Goal: Information Seeking & Learning: Find specific fact

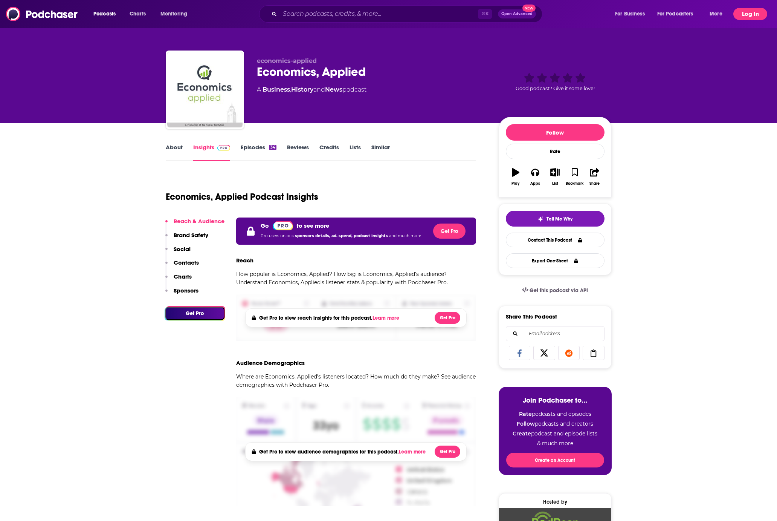
click at [753, 14] on button "Log In" at bounding box center [750, 14] width 34 height 12
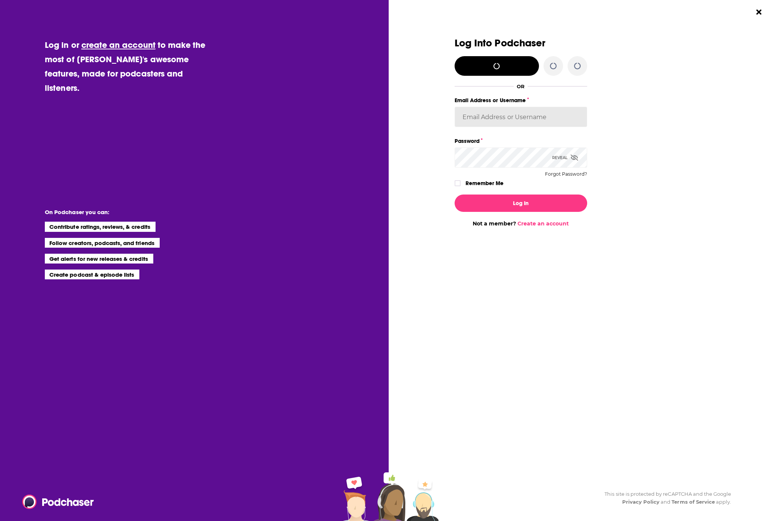
type input "[EMAIL_ADDRESS][DOMAIN_NAME]"
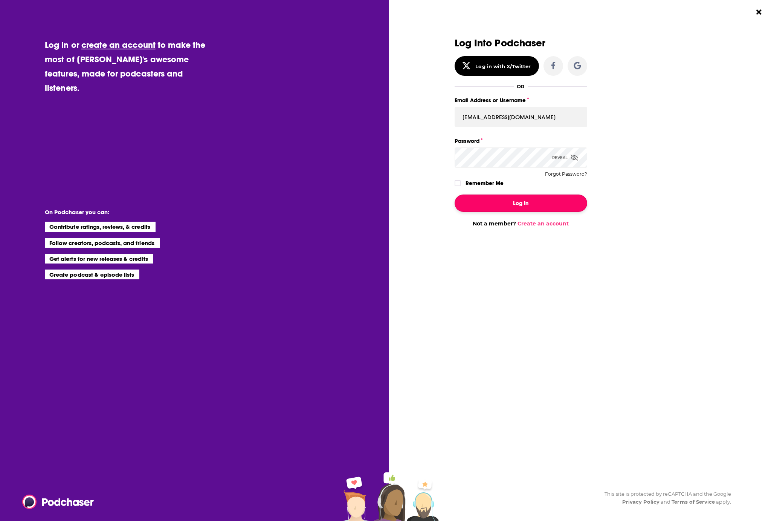
click at [521, 205] on button "Log In" at bounding box center [521, 202] width 133 height 17
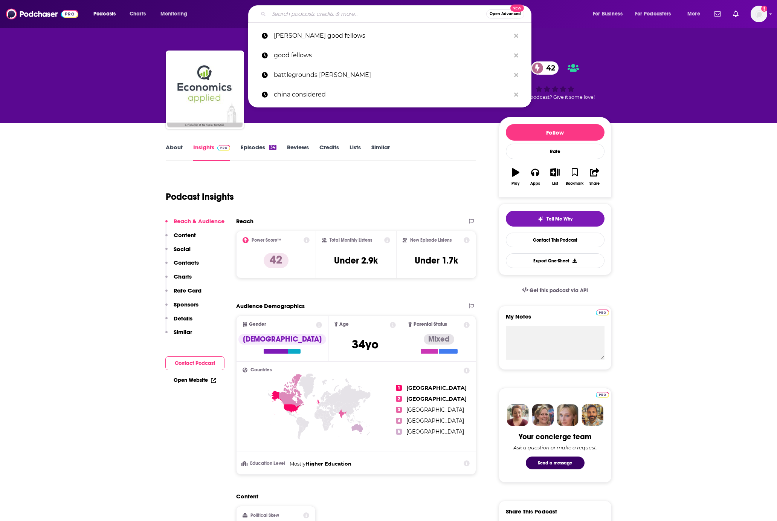
click at [336, 15] on input "Search podcasts, credits, & more..." at bounding box center [377, 14] width 217 height 12
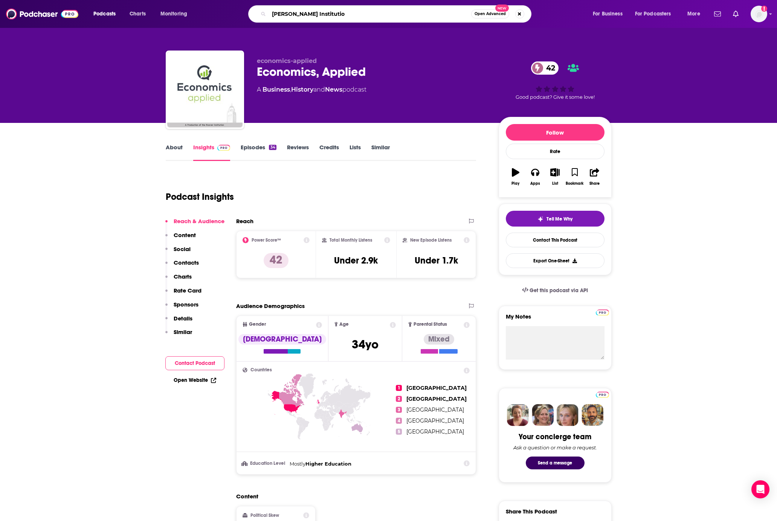
type input "[PERSON_NAME] Institution"
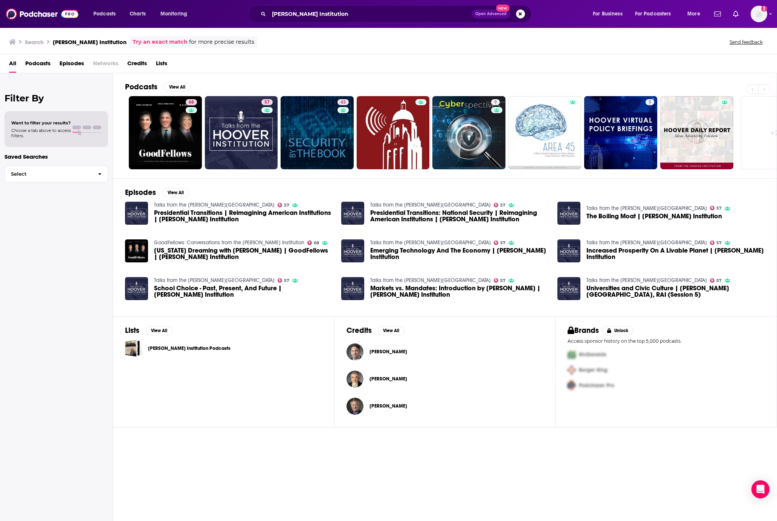
click at [70, 62] on span "Episodes" at bounding box center [72, 64] width 24 height 15
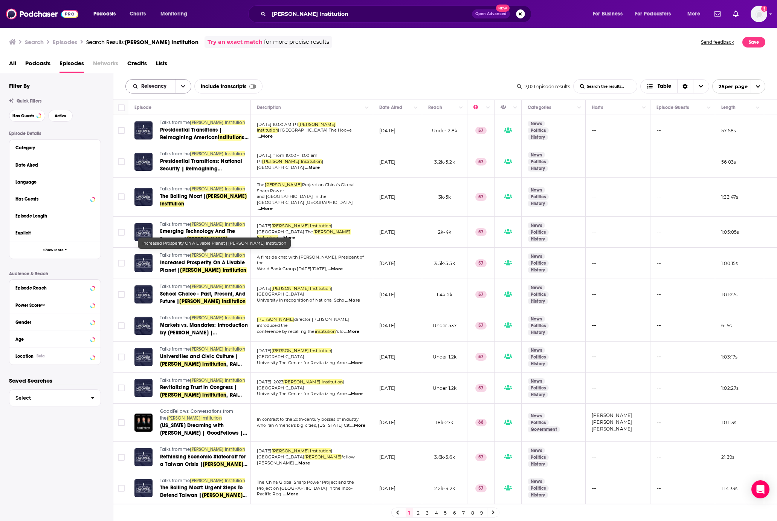
click at [182, 85] on icon "open menu" at bounding box center [183, 86] width 5 height 5
click at [151, 138] on span "New" at bounding box center [163, 138] width 44 height 4
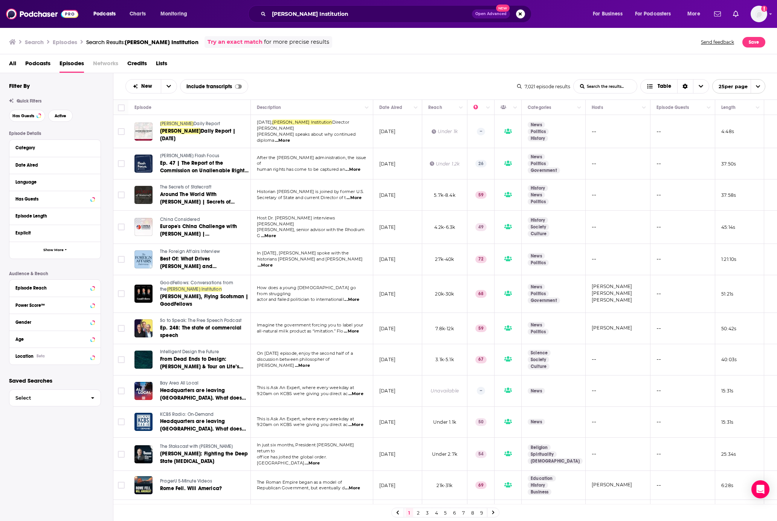
click at [332, 250] on span "In [DATE], [PERSON_NAME] spoke with the" at bounding box center [303, 252] width 92 height 5
click at [273, 262] on span "...More" at bounding box center [265, 265] width 15 height 6
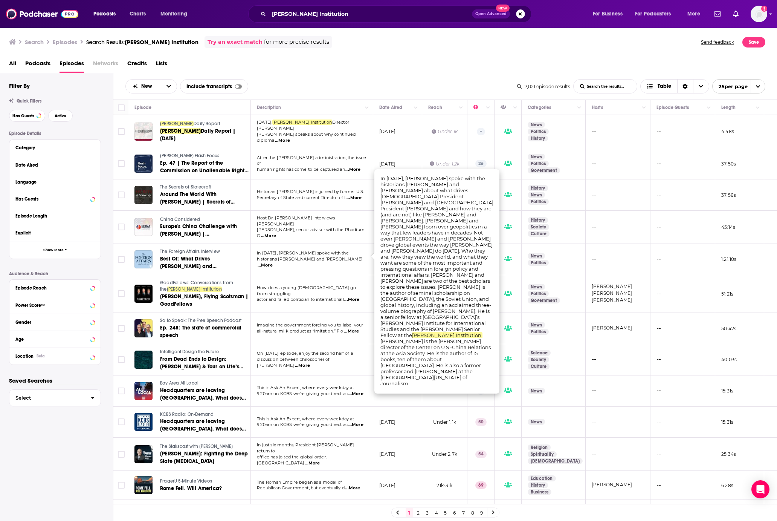
click at [278, 313] on td "Imagine the government forcing you to label your all-natural milk product as “i…" at bounding box center [312, 328] width 122 height 31
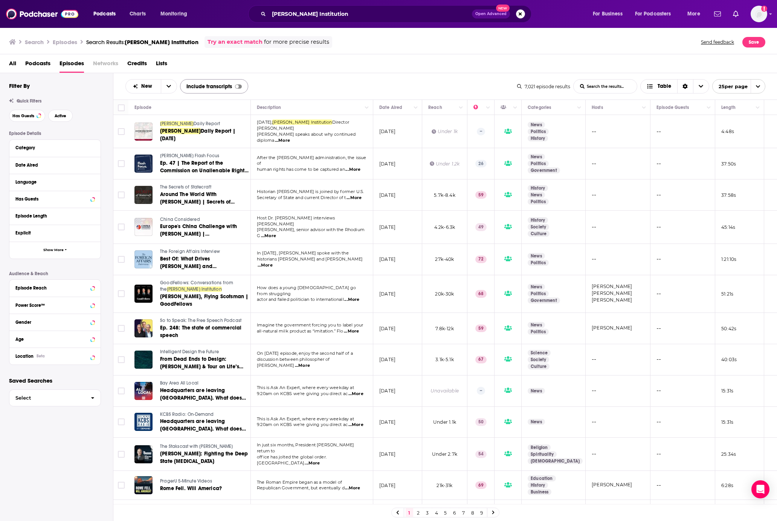
click at [240, 86] on div at bounding box center [238, 86] width 7 height 4
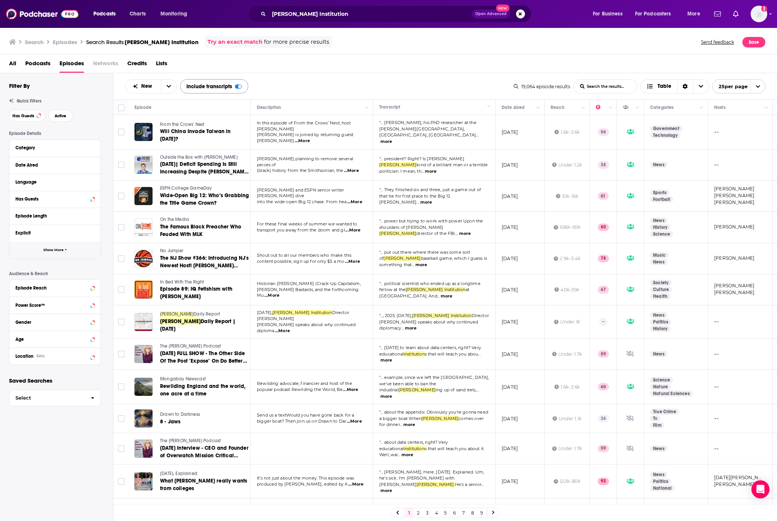
click at [60, 248] on span "Show More" at bounding box center [53, 250] width 20 height 4
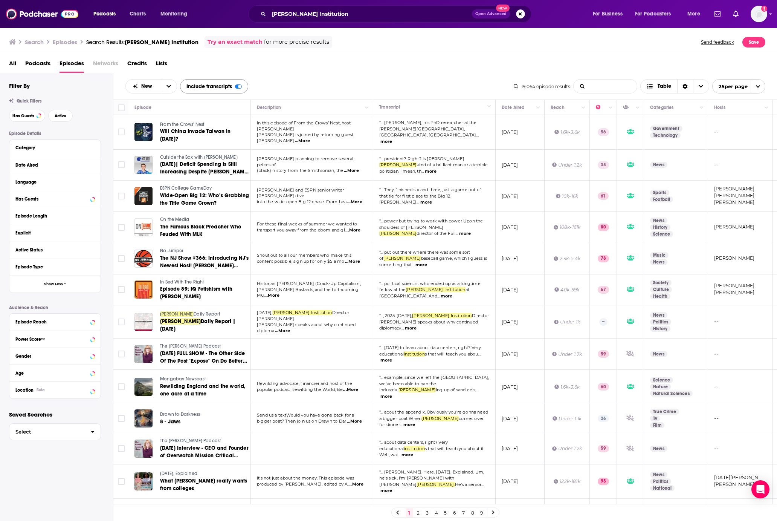
click at [606, 88] on Institution-list-search-input "List Search Input" at bounding box center [605, 86] width 63 height 14
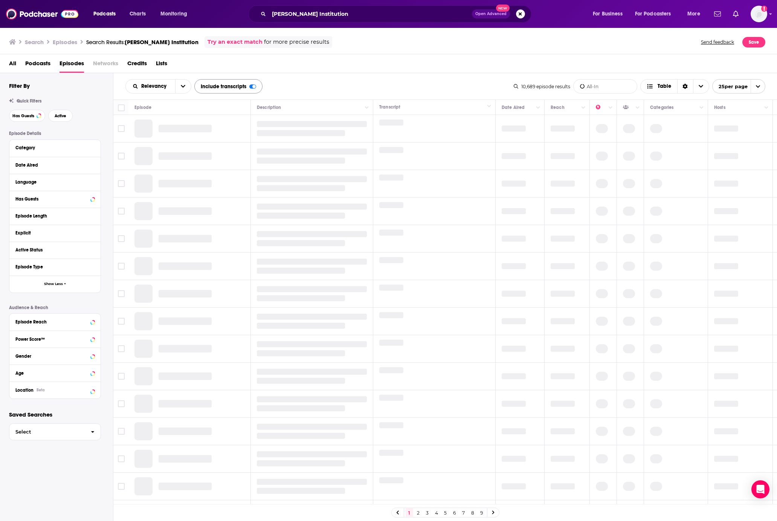
type Institution-list-search-input "All-In"
